Goal: Use online tool/utility: Utilize a website feature to perform a specific function

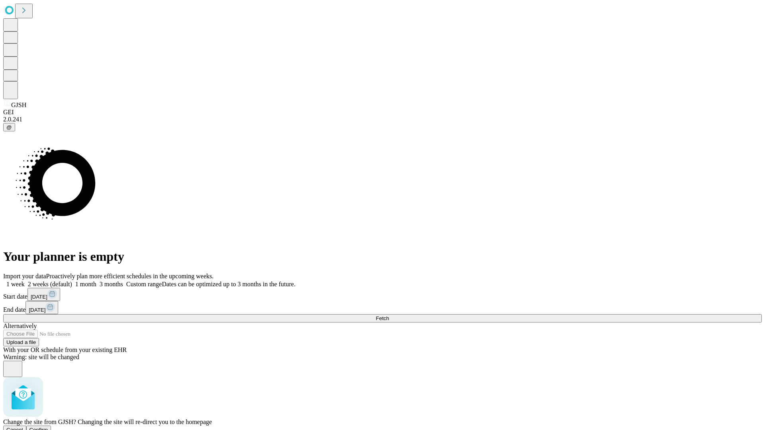
click at [48, 427] on span "Confirm" at bounding box center [38, 430] width 19 height 6
click at [25, 281] on label "1 week" at bounding box center [14, 284] width 22 height 7
click at [389, 316] on span "Fetch" at bounding box center [382, 319] width 13 height 6
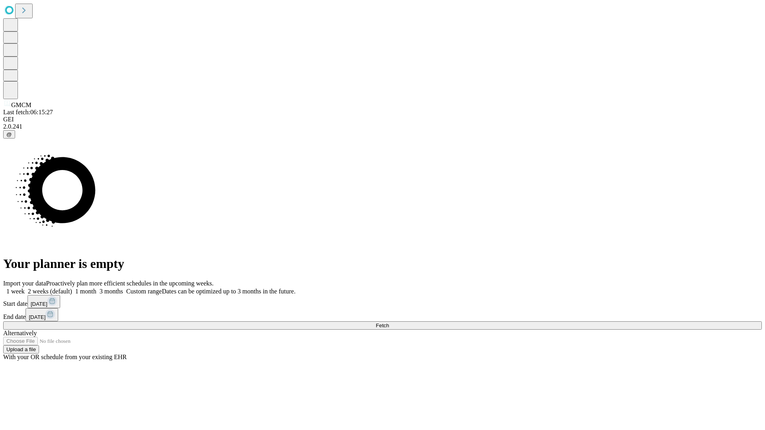
click at [389, 323] on span "Fetch" at bounding box center [382, 326] width 13 height 6
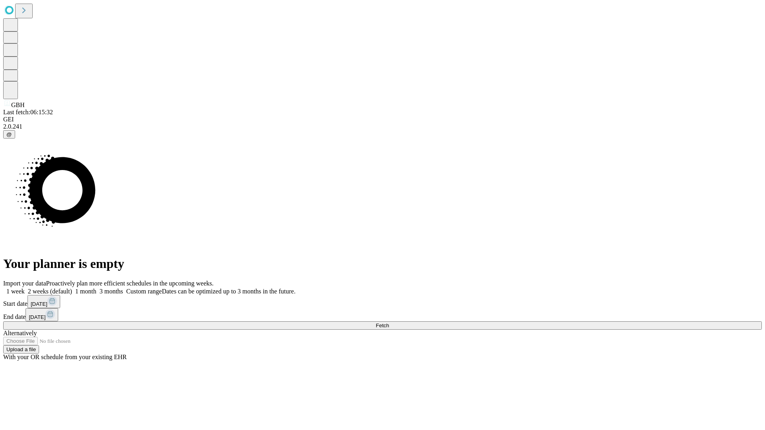
click at [389, 323] on span "Fetch" at bounding box center [382, 326] width 13 height 6
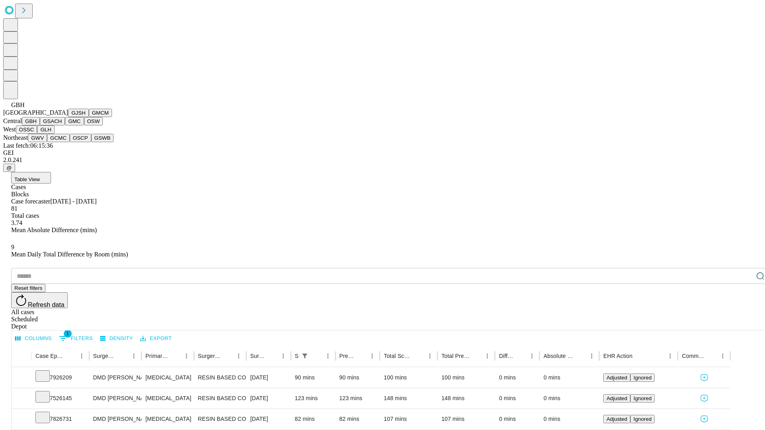
click at [62, 125] on button "GSACH" at bounding box center [52, 121] width 25 height 8
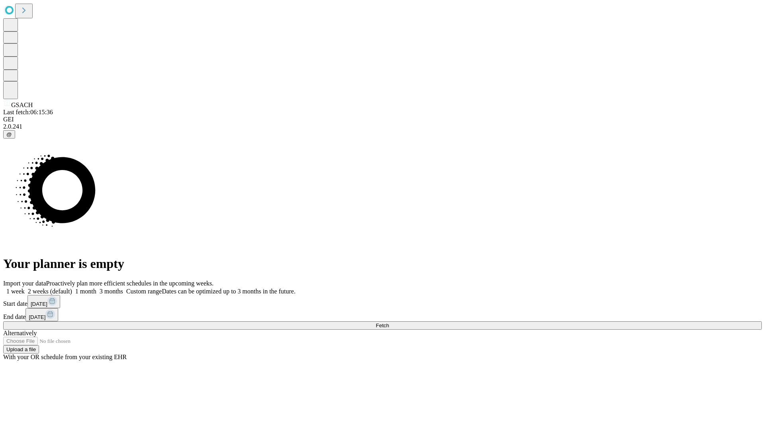
click at [25, 288] on label "1 week" at bounding box center [14, 291] width 22 height 7
click at [389, 323] on span "Fetch" at bounding box center [382, 326] width 13 height 6
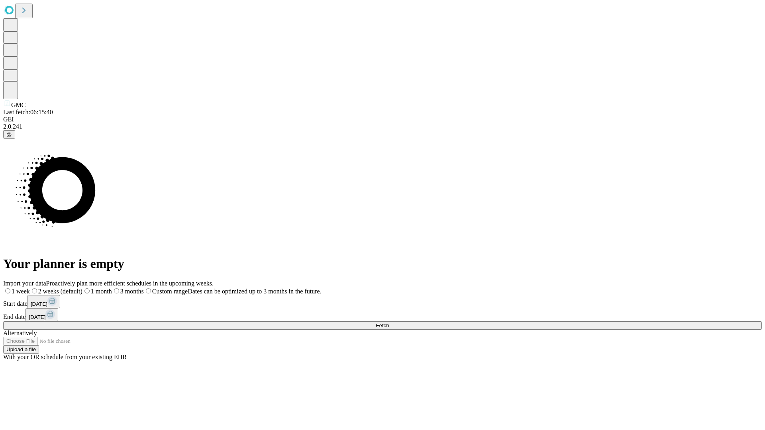
click at [30, 288] on label "1 week" at bounding box center [16, 291] width 27 height 7
click at [389, 323] on span "Fetch" at bounding box center [382, 326] width 13 height 6
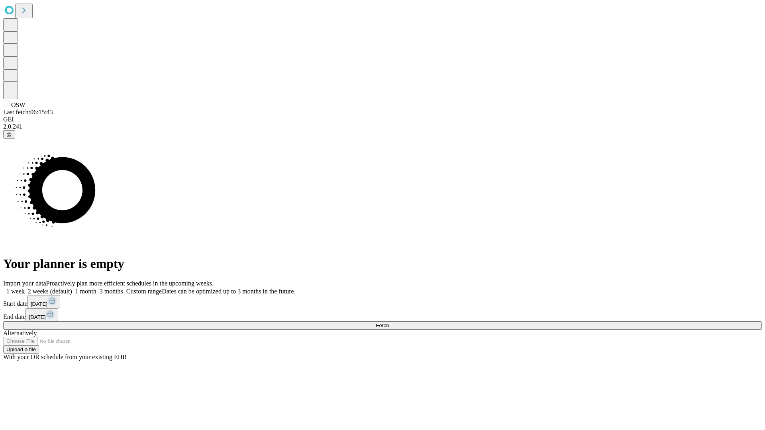
click at [25, 288] on label "1 week" at bounding box center [14, 291] width 22 height 7
click at [389, 323] on span "Fetch" at bounding box center [382, 326] width 13 height 6
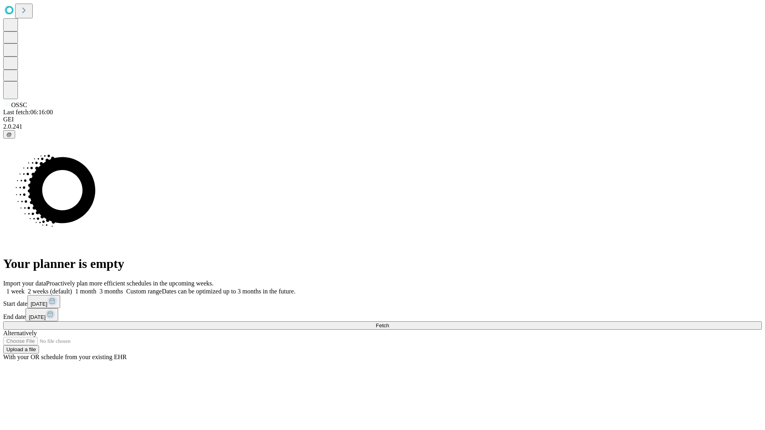
click at [25, 288] on label "1 week" at bounding box center [14, 291] width 22 height 7
click at [389, 323] on span "Fetch" at bounding box center [382, 326] width 13 height 6
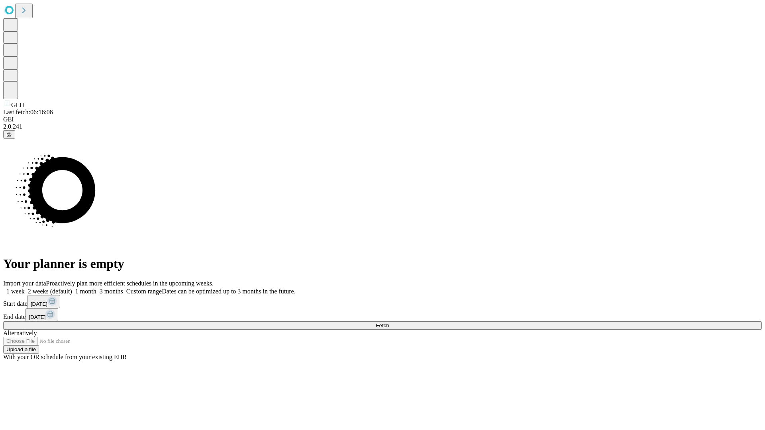
click at [25, 288] on label "1 week" at bounding box center [14, 291] width 22 height 7
click at [389, 323] on span "Fetch" at bounding box center [382, 326] width 13 height 6
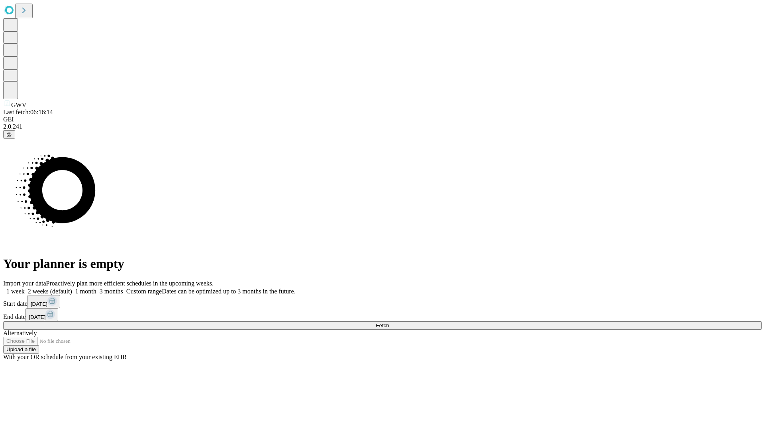
click at [389, 323] on span "Fetch" at bounding box center [382, 326] width 13 height 6
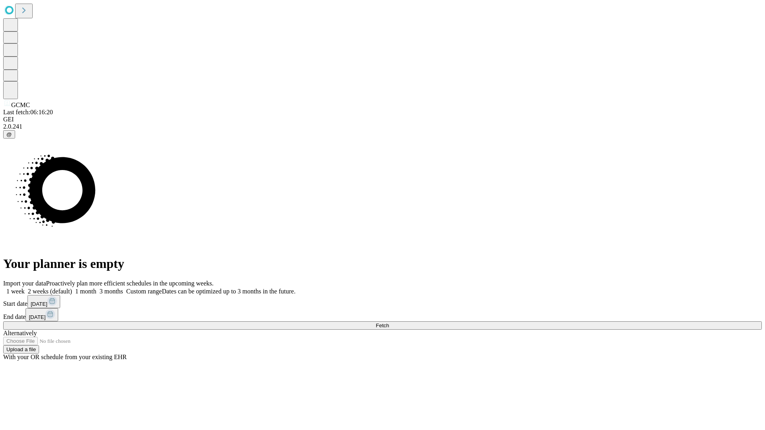
click at [25, 288] on label "1 week" at bounding box center [14, 291] width 22 height 7
click at [389, 323] on span "Fetch" at bounding box center [382, 326] width 13 height 6
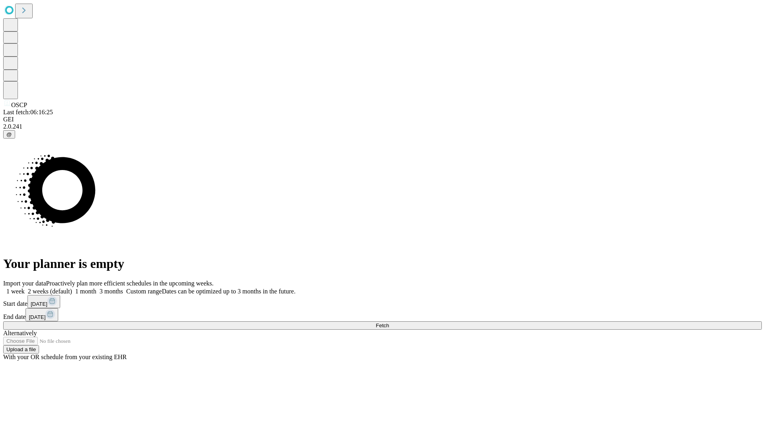
click at [25, 288] on label "1 week" at bounding box center [14, 291] width 22 height 7
click at [389, 323] on span "Fetch" at bounding box center [382, 326] width 13 height 6
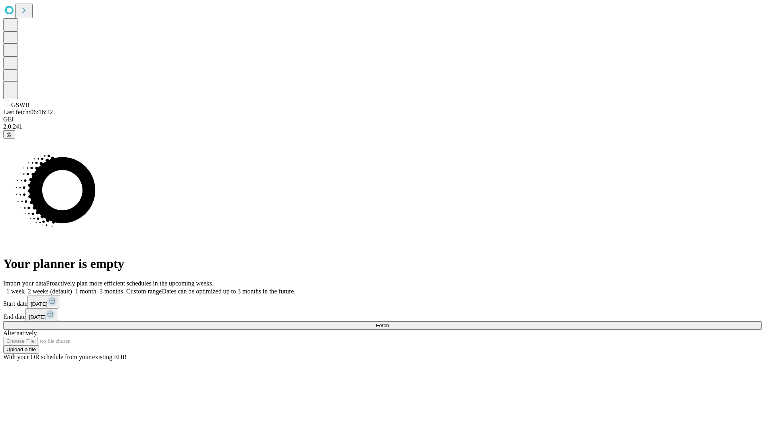
click at [389, 323] on span "Fetch" at bounding box center [382, 326] width 13 height 6
